Goal: Task Accomplishment & Management: Complete application form

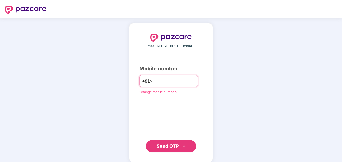
type input "**********"
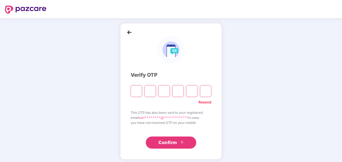
type input "*"
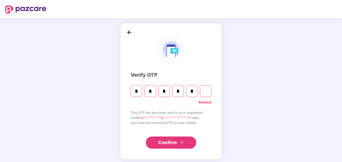
type input "*"
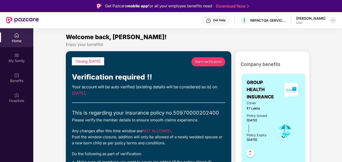
click at [333, 19] on img at bounding box center [333, 20] width 4 height 4
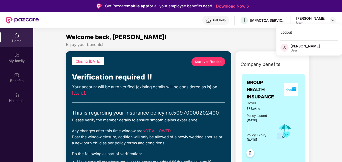
click at [300, 48] on div "User" at bounding box center [304, 50] width 29 height 4
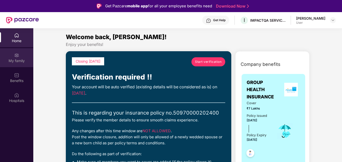
click at [22, 62] on div "My family" at bounding box center [16, 60] width 33 height 5
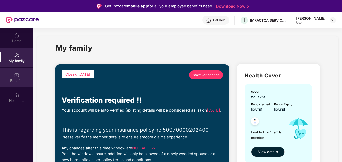
click at [21, 77] on div "Benefits" at bounding box center [16, 77] width 33 height 19
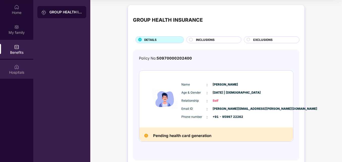
click at [18, 72] on div "Hospitals" at bounding box center [16, 72] width 33 height 5
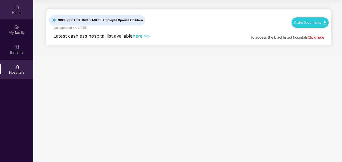
click at [19, 15] on div "Home" at bounding box center [16, 9] width 33 height 19
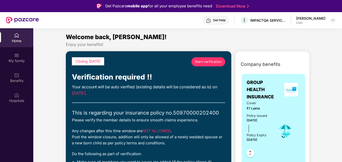
scroll to position [50, 0]
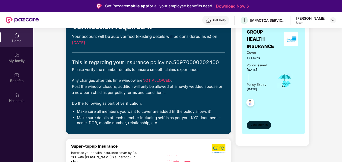
click at [263, 123] on span "View details" at bounding box center [258, 125] width 17 height 5
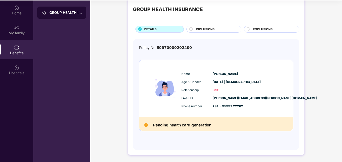
scroll to position [28, 0]
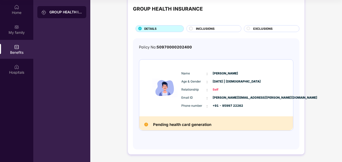
click at [216, 33] on div "GROUP HEALTH INSURANCE DETAILS INCLUSIONS EXCLUSIONS Policy No: 50970000202400 …" at bounding box center [216, 74] width 176 height 160
click at [217, 29] on div "INCLUSIONS" at bounding box center [215, 28] width 45 height 5
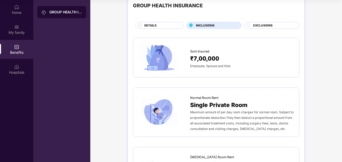
scroll to position [0, 0]
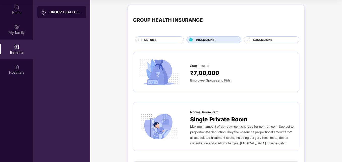
click at [275, 40] on div "EXCLUSIONS" at bounding box center [274, 40] width 46 height 5
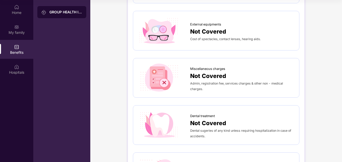
scroll to position [151, 0]
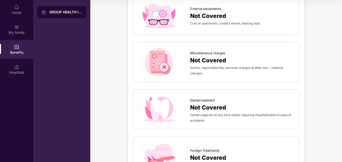
drag, startPoint x: 272, startPoint y: 151, endPoint x: 249, endPoint y: 134, distance: 28.3
click at [249, 134] on div "[PERSON_NAME] Treatment Not Covered Treatments other than Allopathy like [DEMOG…" at bounding box center [216, 113] width 166 height 431
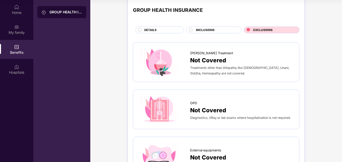
scroll to position [0, 0]
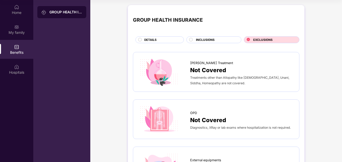
click at [153, 38] on span "DETAILS" at bounding box center [150, 40] width 12 height 5
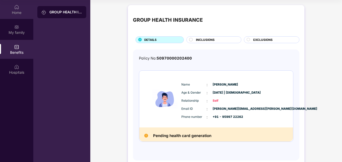
click at [9, 13] on div "Home" at bounding box center [16, 12] width 33 height 5
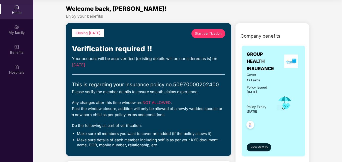
click at [202, 33] on span "Start verification" at bounding box center [208, 33] width 26 height 5
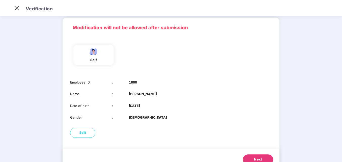
scroll to position [38, 0]
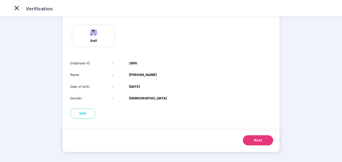
click at [258, 140] on span "Next" at bounding box center [258, 140] width 8 height 5
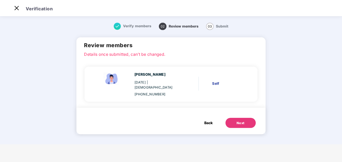
scroll to position [0, 0]
click at [232, 118] on button "Next" at bounding box center [240, 123] width 30 height 10
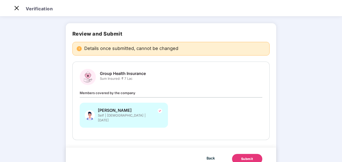
scroll to position [28, 0]
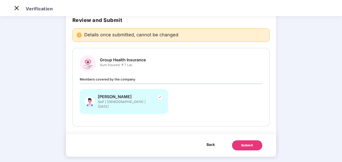
click at [205, 140] on button "Back" at bounding box center [211, 144] width 16 height 8
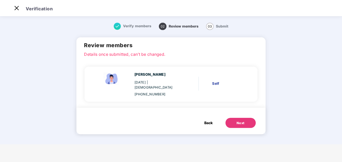
click at [209, 120] on span "Back" at bounding box center [208, 123] width 8 height 6
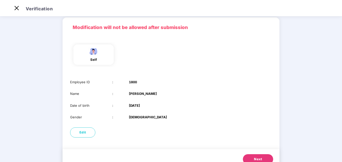
scroll to position [38, 0]
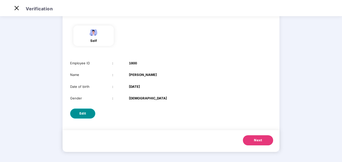
click at [84, 113] on span "Edit" at bounding box center [82, 113] width 7 height 5
select select "****"
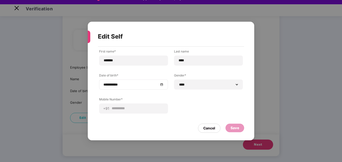
scroll to position [12, 0]
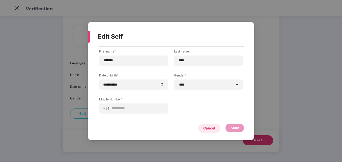
click at [208, 128] on div "Cancel" at bounding box center [209, 128] width 12 height 6
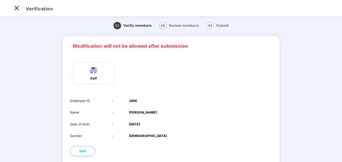
scroll to position [38, 0]
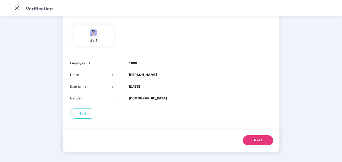
click at [253, 139] on button "Next" at bounding box center [258, 140] width 30 height 10
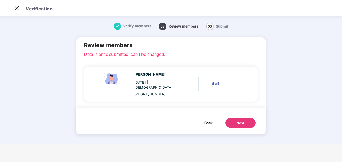
scroll to position [0, 0]
click at [211, 120] on span "Back" at bounding box center [208, 123] width 8 height 6
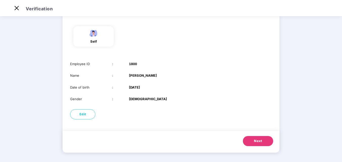
scroll to position [38, 0]
click at [257, 138] on span "Next" at bounding box center [258, 140] width 8 height 5
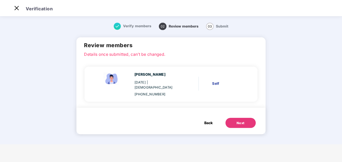
scroll to position [0, 0]
click at [215, 81] on div "Self" at bounding box center [227, 84] width 31 height 6
click at [237, 121] on div "Next" at bounding box center [240, 123] width 8 height 5
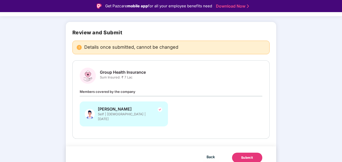
scroll to position [28, 0]
click at [169, 40] on div "Details once submitted, cannot be changed" at bounding box center [170, 47] width 197 height 14
click at [251, 155] on div "Submit" at bounding box center [247, 157] width 12 height 5
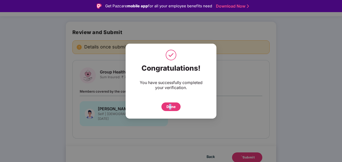
click at [170, 104] on div "Done" at bounding box center [170, 107] width 9 height 6
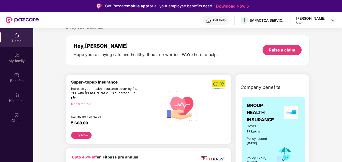
scroll to position [25, 0]
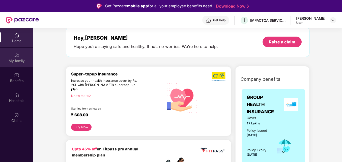
click at [13, 63] on div "My family" at bounding box center [16, 60] width 33 height 5
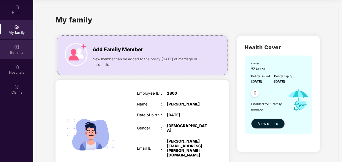
click at [6, 48] on div "Benefits" at bounding box center [16, 49] width 33 height 19
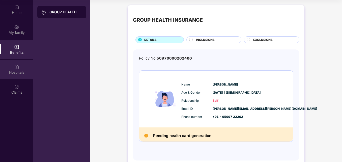
click at [9, 67] on div "Hospitals" at bounding box center [16, 69] width 33 height 19
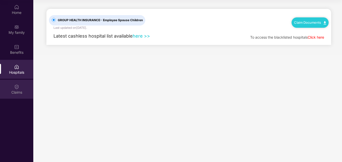
click at [10, 88] on div "Claims" at bounding box center [16, 89] width 33 height 19
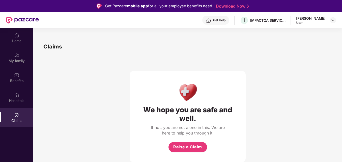
click at [321, 22] on div "User" at bounding box center [310, 23] width 29 height 4
click at [330, 19] on div at bounding box center [333, 20] width 6 height 6
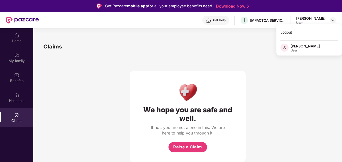
click at [293, 48] on div "[PERSON_NAME]" at bounding box center [304, 46] width 29 height 5
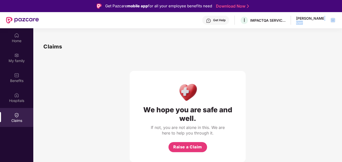
click at [327, 17] on div "Sarthak Seth User" at bounding box center [316, 20] width 40 height 9
drag, startPoint x: 327, startPoint y: 17, endPoint x: 310, endPoint y: 43, distance: 31.3
click at [308, 45] on div "Claims" at bounding box center [187, 46] width 288 height 8
click at [332, 16] on div "Sarthak Seth User" at bounding box center [316, 20] width 40 height 9
click at [332, 21] on img at bounding box center [333, 20] width 4 height 4
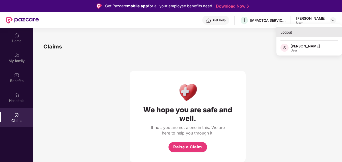
click at [297, 33] on div "Logout" at bounding box center [309, 32] width 66 height 10
